Goal: Information Seeking & Learning: Learn about a topic

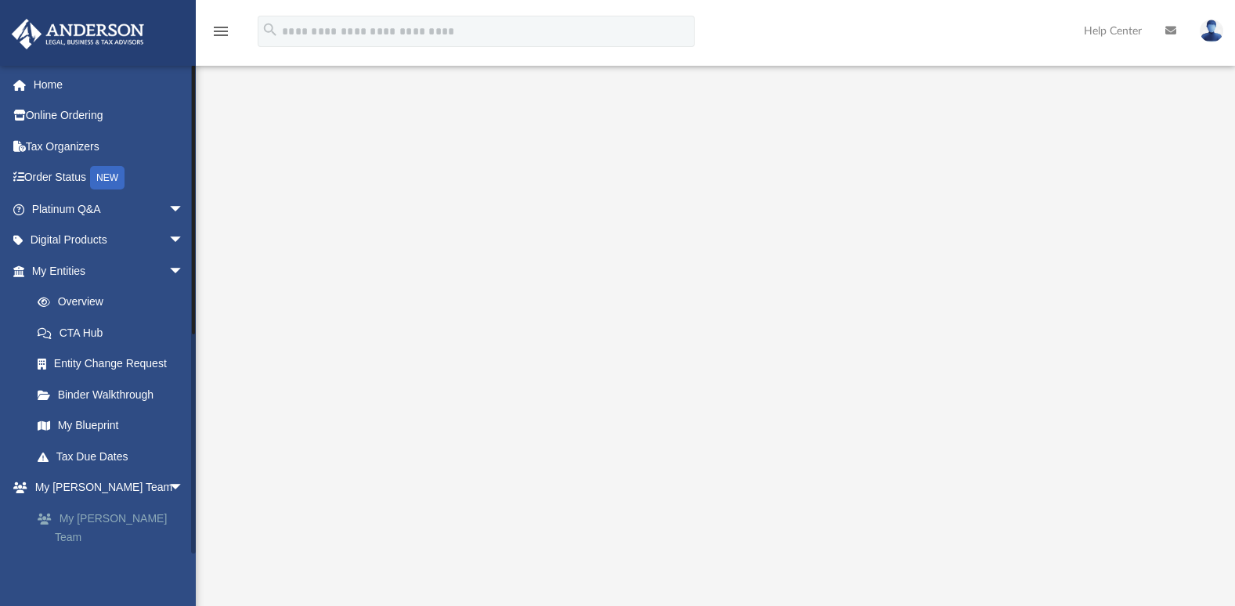
click at [112, 516] on link "My [PERSON_NAME] Team" at bounding box center [115, 528] width 186 height 50
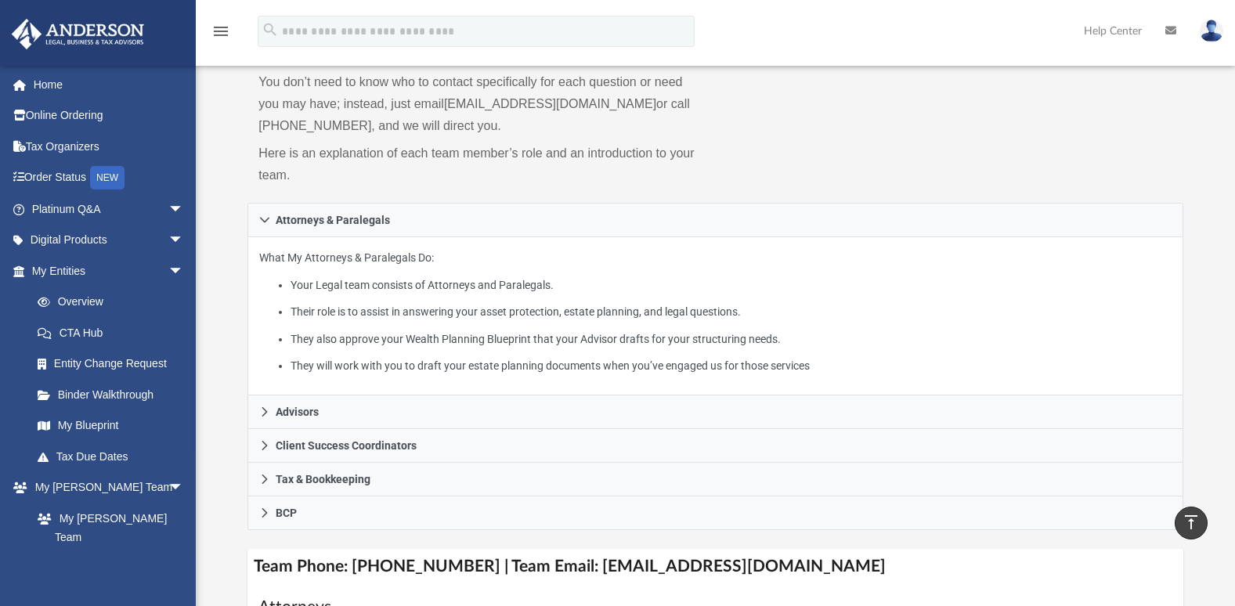
scroll to position [132, 0]
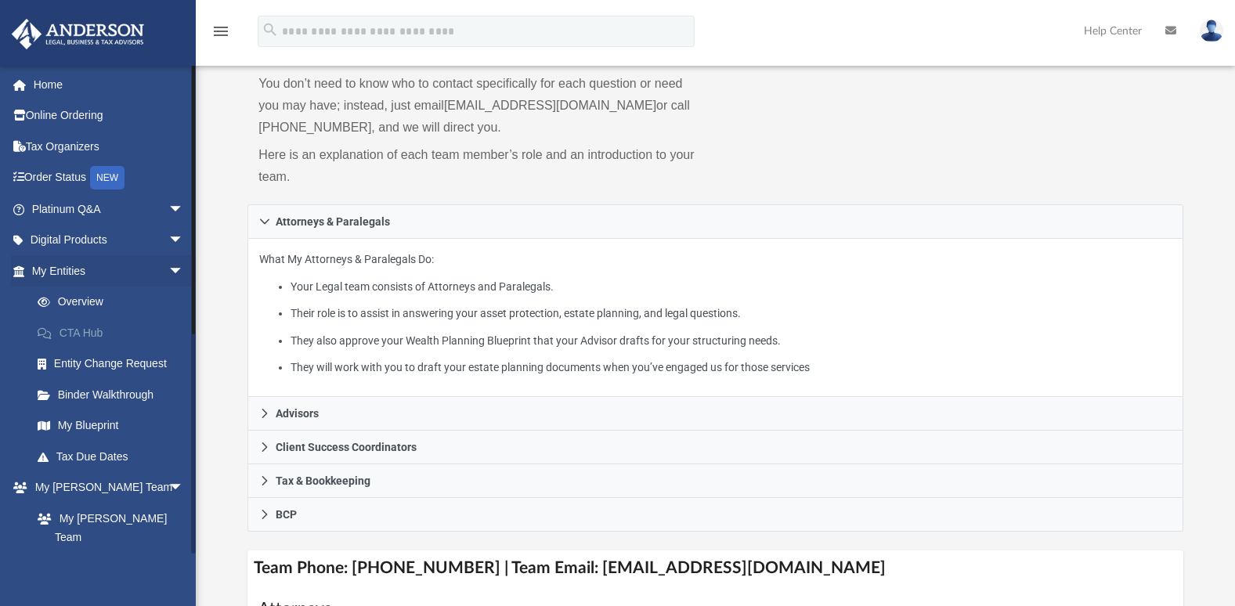
click at [87, 332] on link "CTA Hub" at bounding box center [115, 332] width 186 height 31
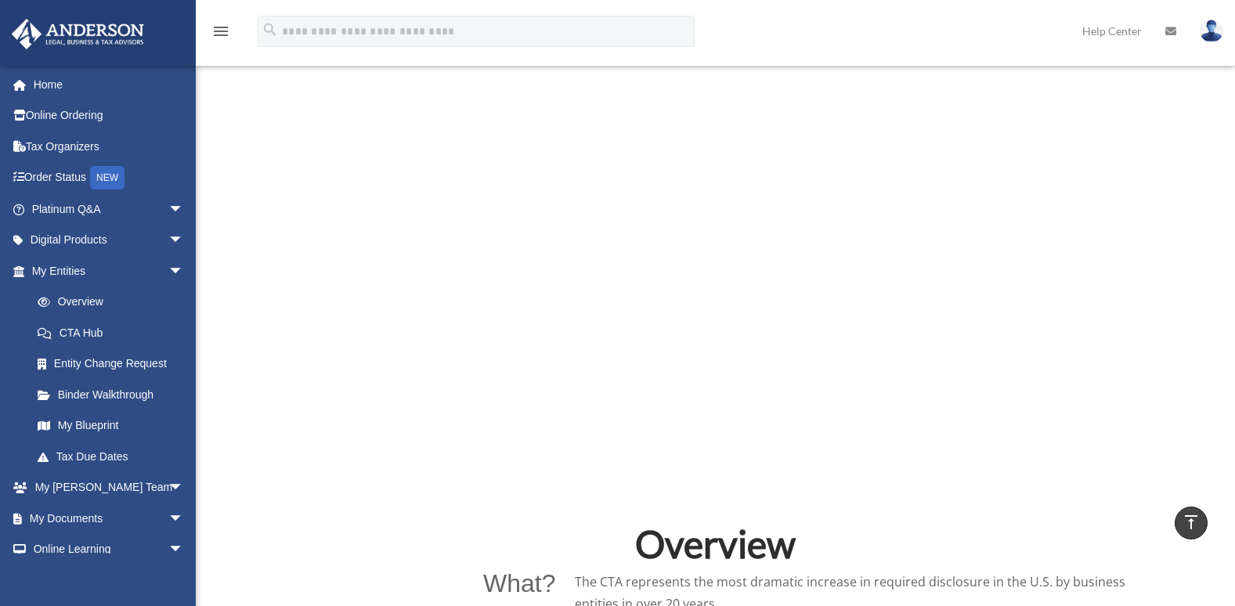
scroll to position [558, 0]
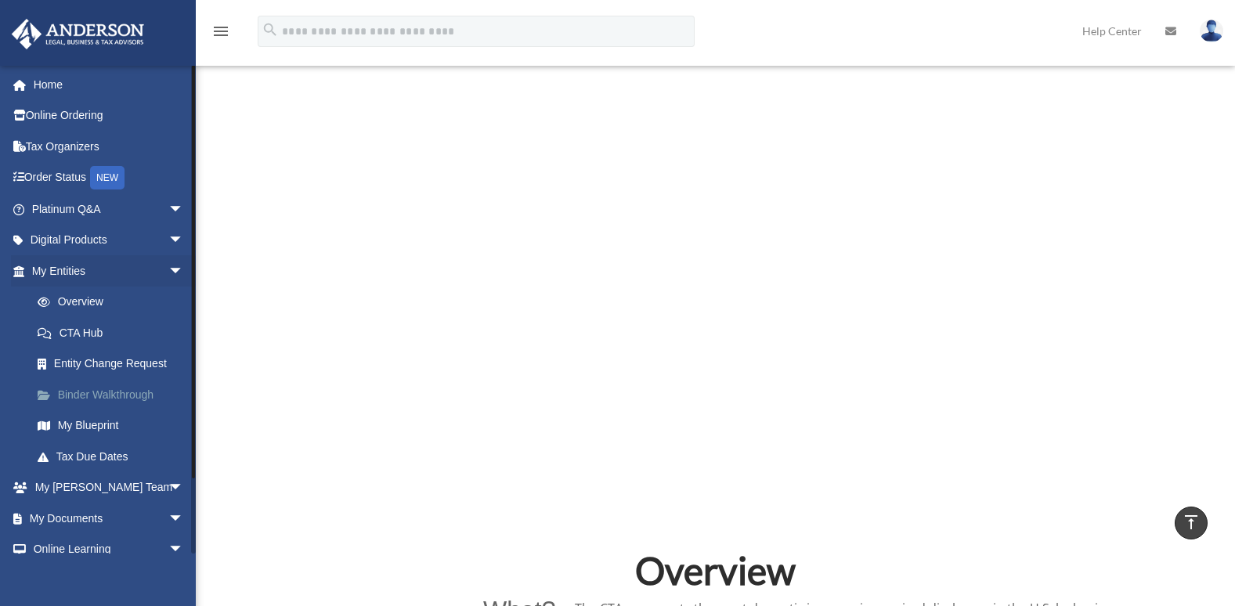
click at [108, 395] on link "Binder Walkthrough" at bounding box center [115, 394] width 186 height 31
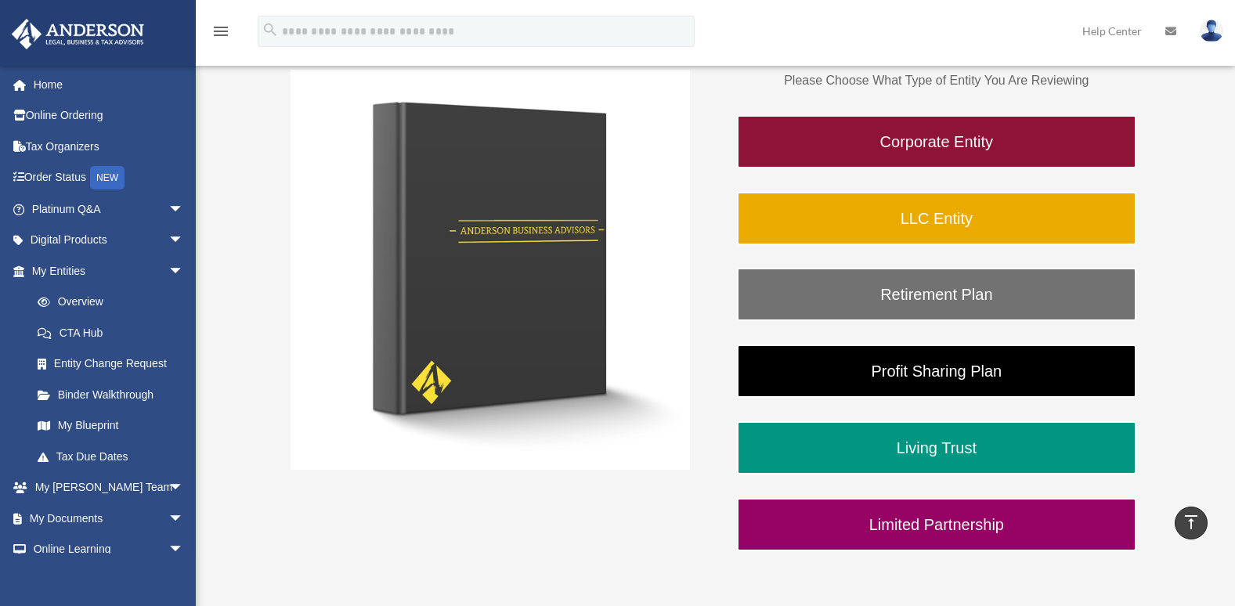
scroll to position [251, 0]
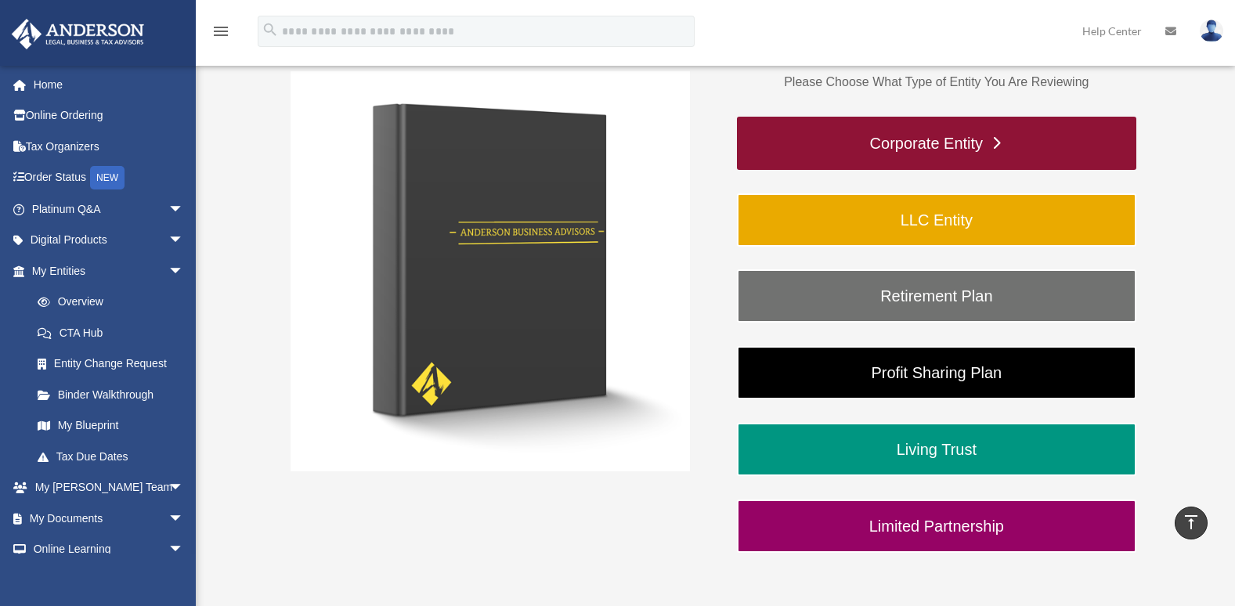
click at [937, 140] on link "Corporate Entity" at bounding box center [936, 143] width 399 height 53
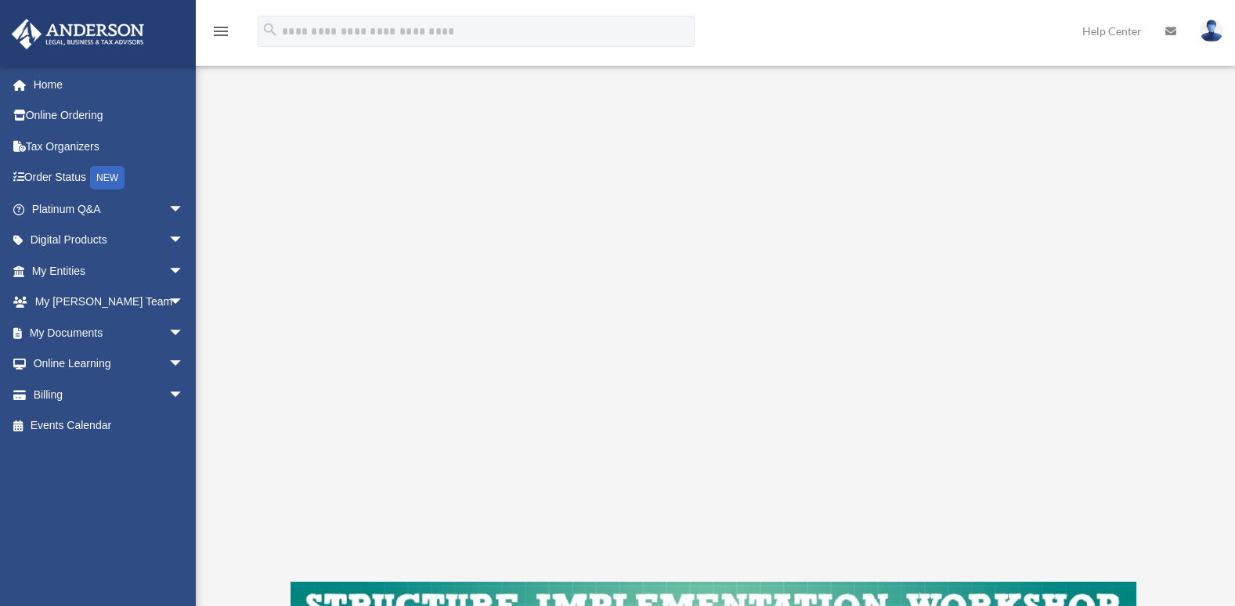
scroll to position [191, 0]
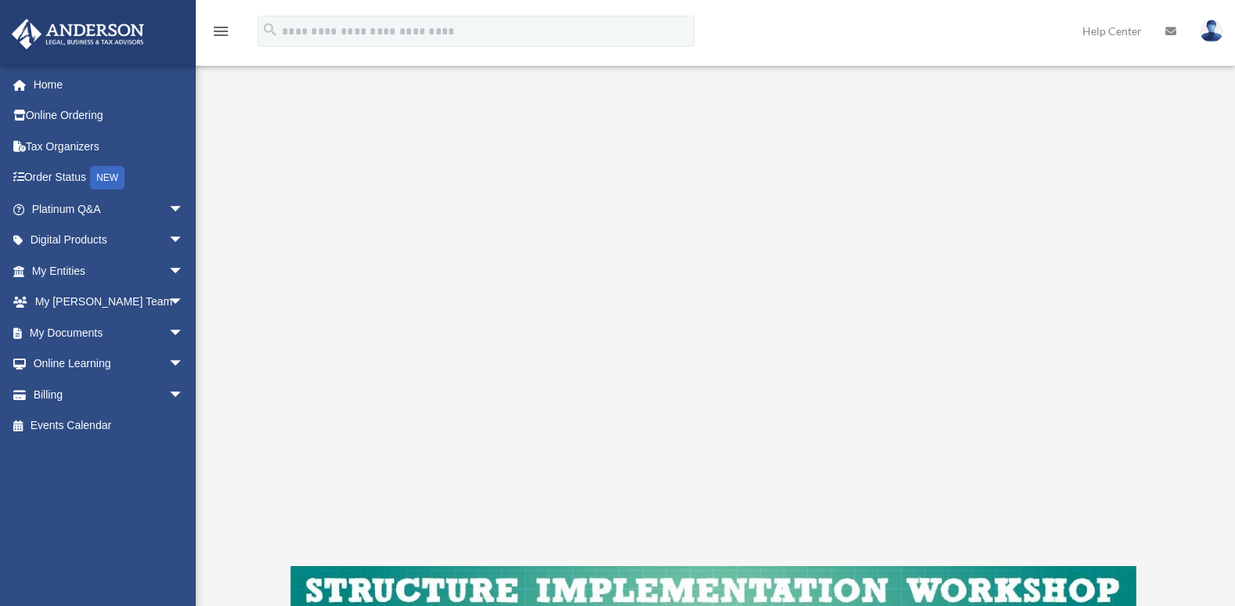
click at [1155, 328] on div "Corporate Entity To pause video at anytime, simply click on the video." at bounding box center [713, 332] width 1004 height 857
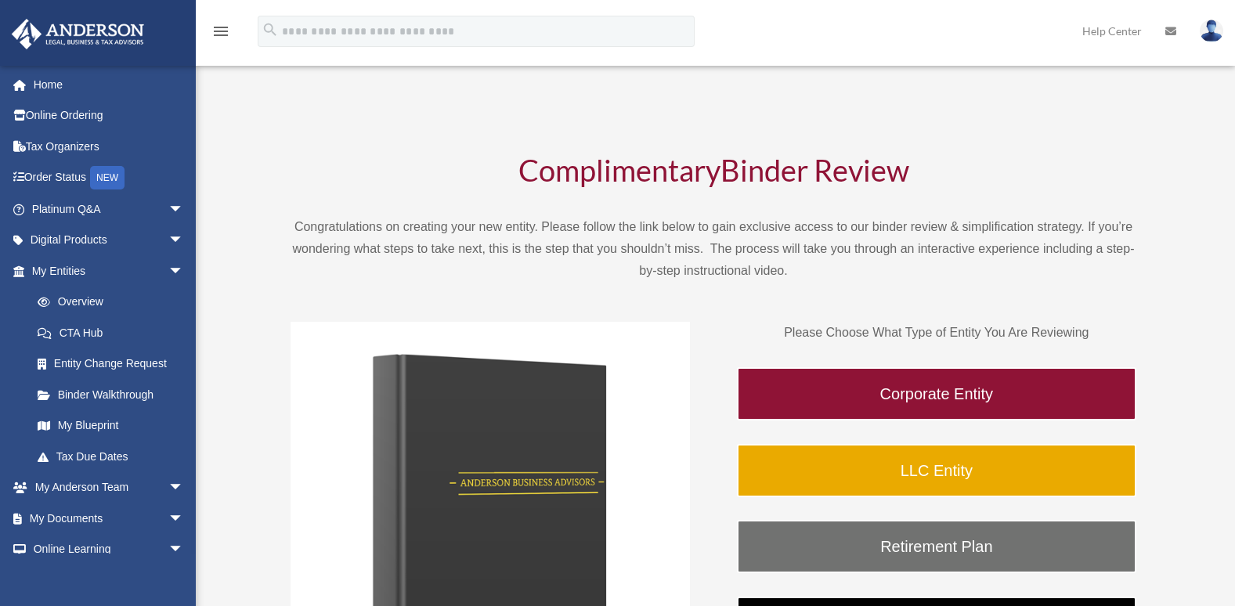
scroll to position [247, 0]
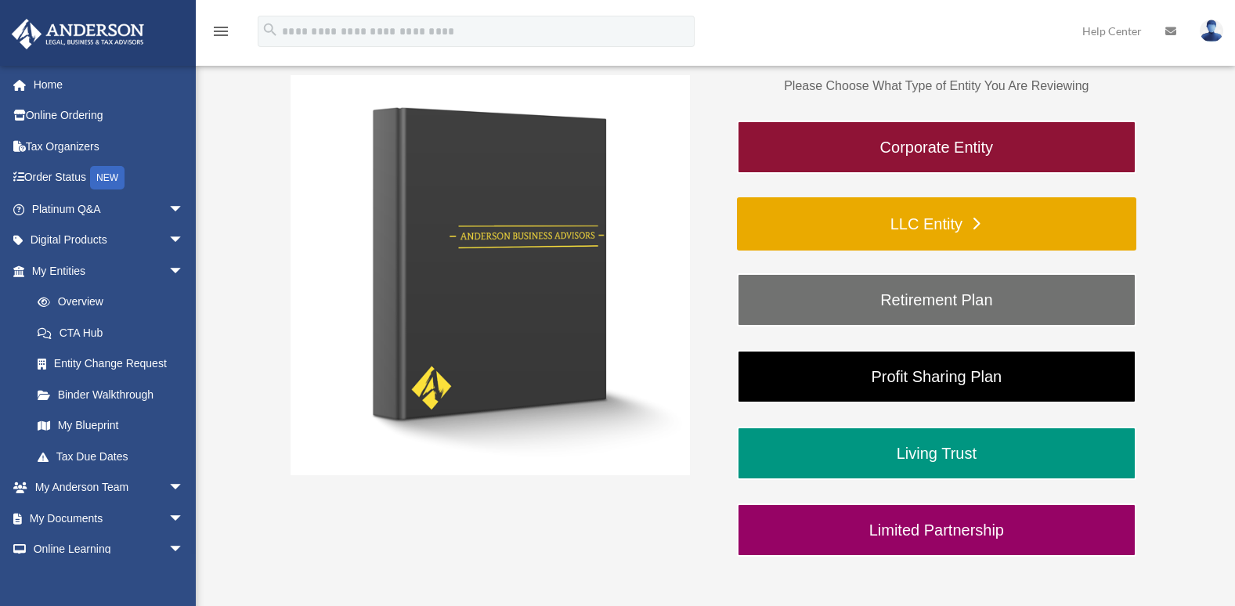
click at [889, 215] on link "LLC Entity" at bounding box center [936, 223] width 399 height 53
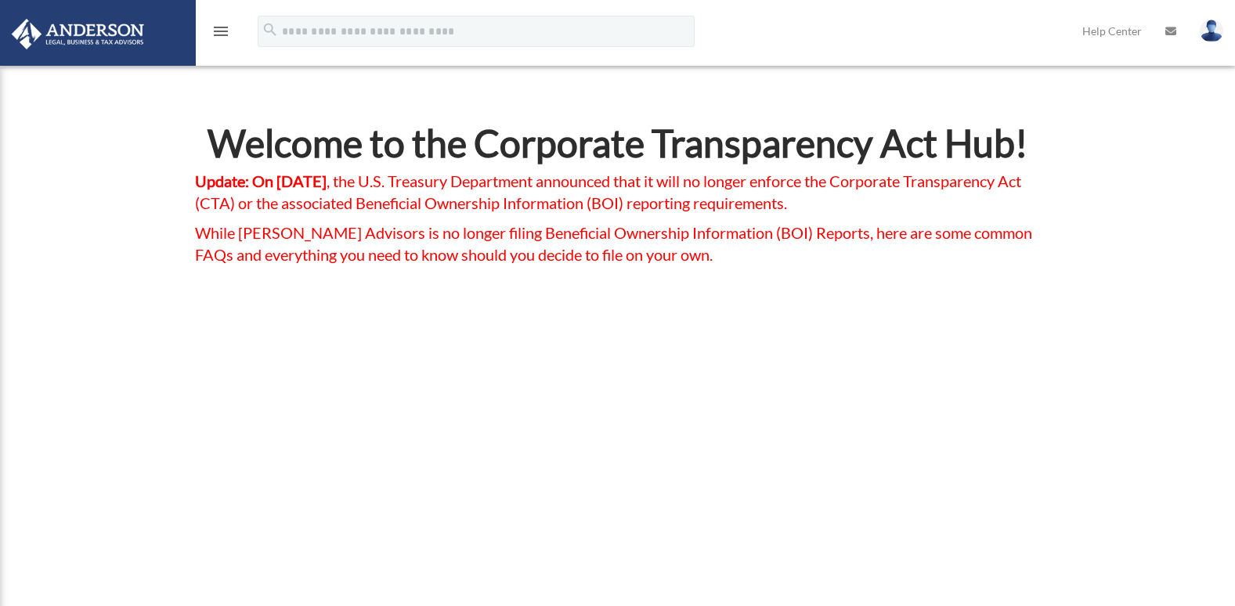
scroll to position [558, 0]
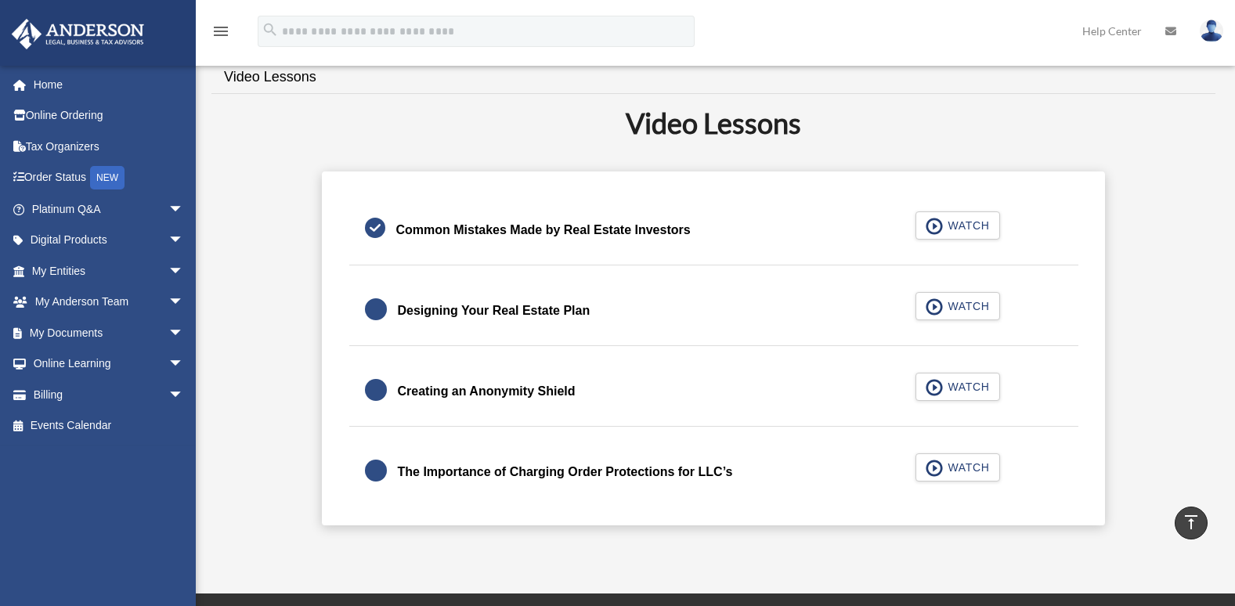
scroll to position [311, 0]
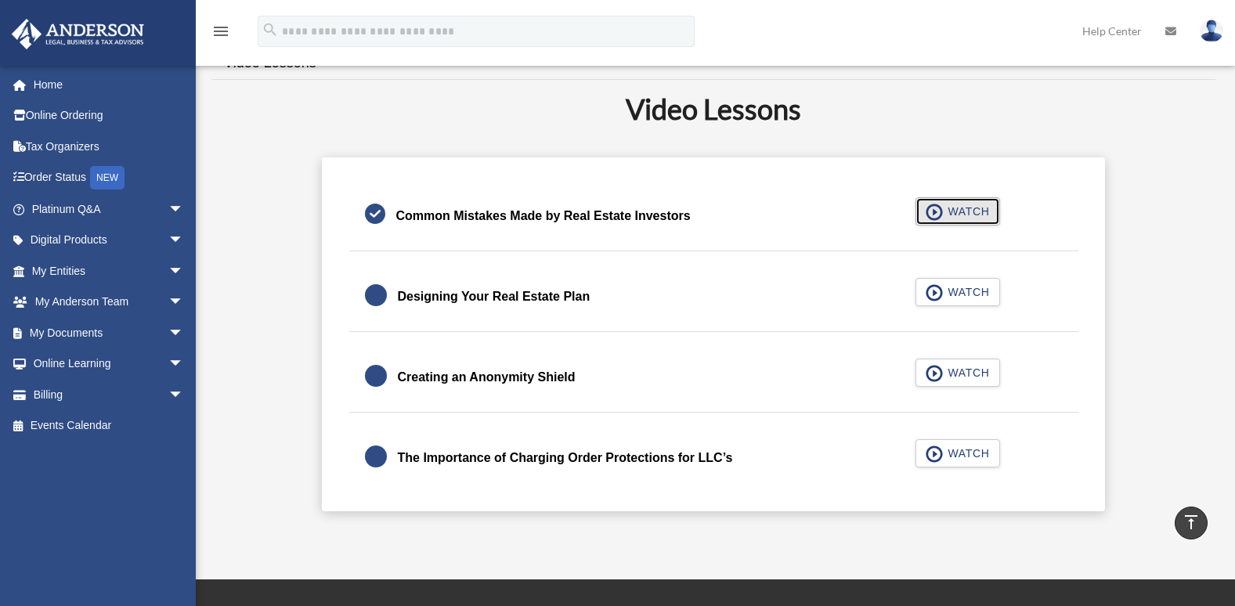
click at [958, 217] on span "WATCH" at bounding box center [966, 212] width 46 height 16
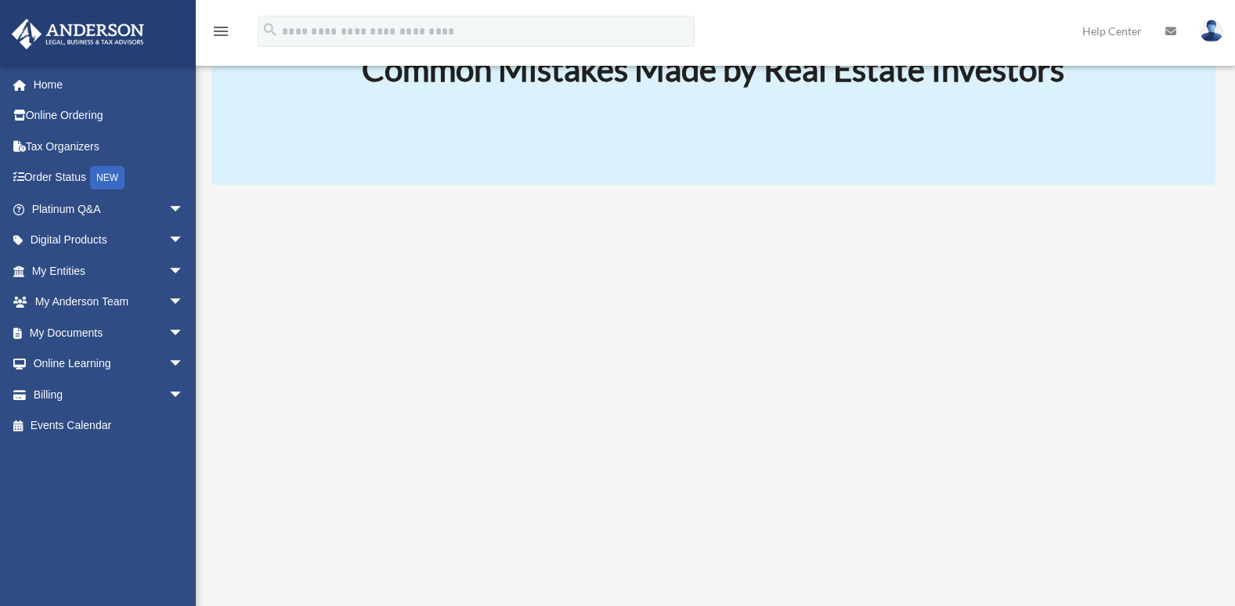
scroll to position [208, 0]
